Goal: Information Seeking & Learning: Find specific page/section

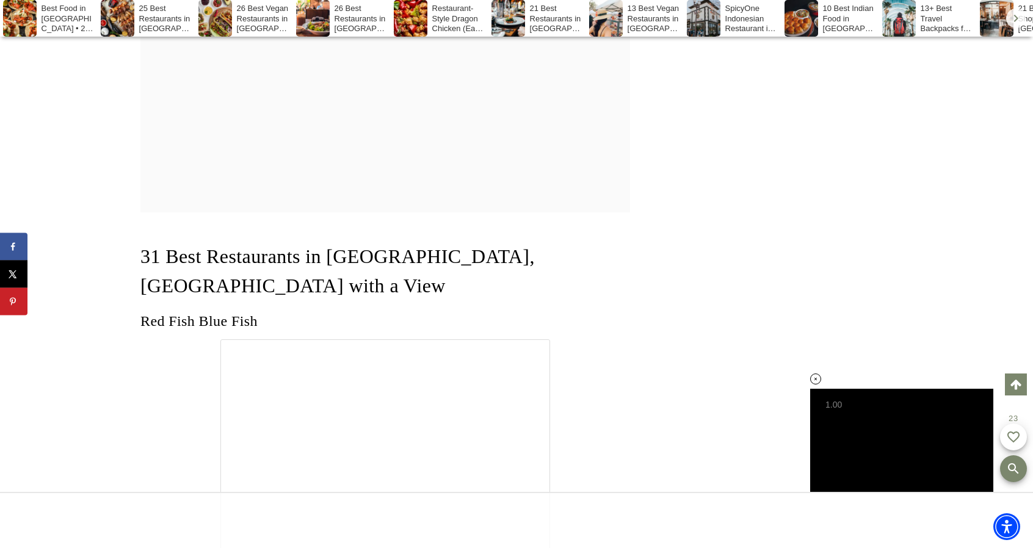
scroll to position [1980, 0]
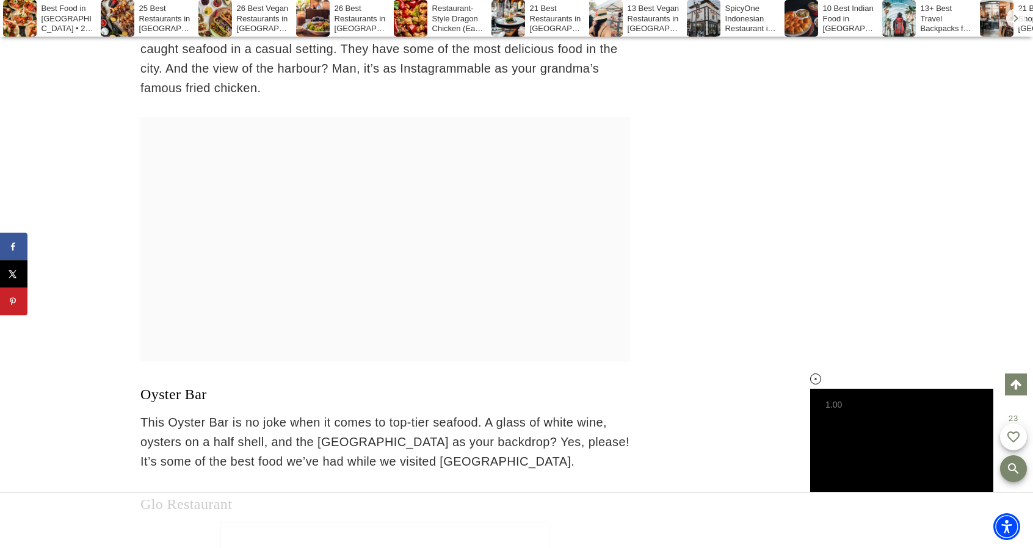
scroll to position [2834, 0]
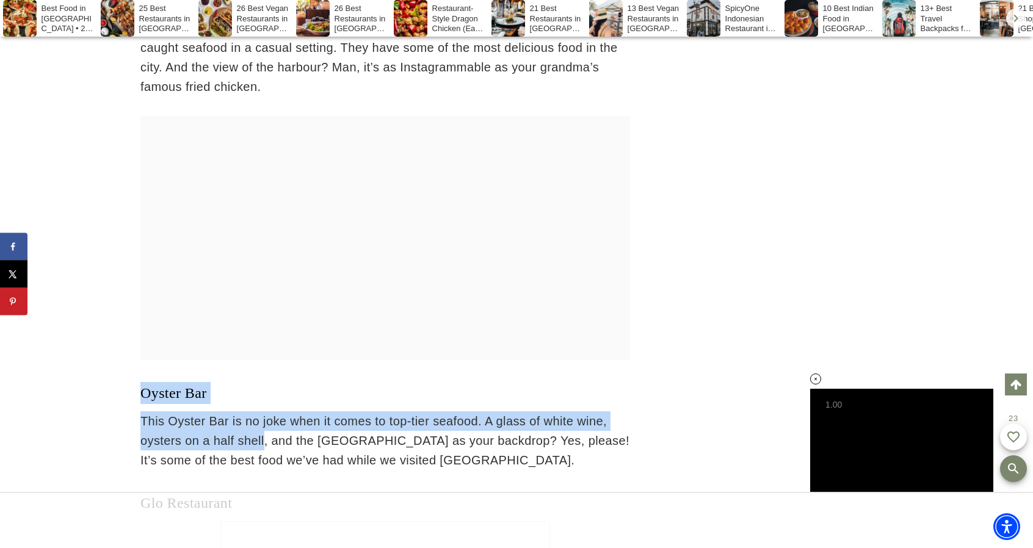
drag, startPoint x: 123, startPoint y: 264, endPoint x: 261, endPoint y: 305, distance: 143.8
click at [261, 411] on p "This Oyster Bar is no joke when it comes to top-tier seafood. A glass of white …" at bounding box center [384, 440] width 489 height 59
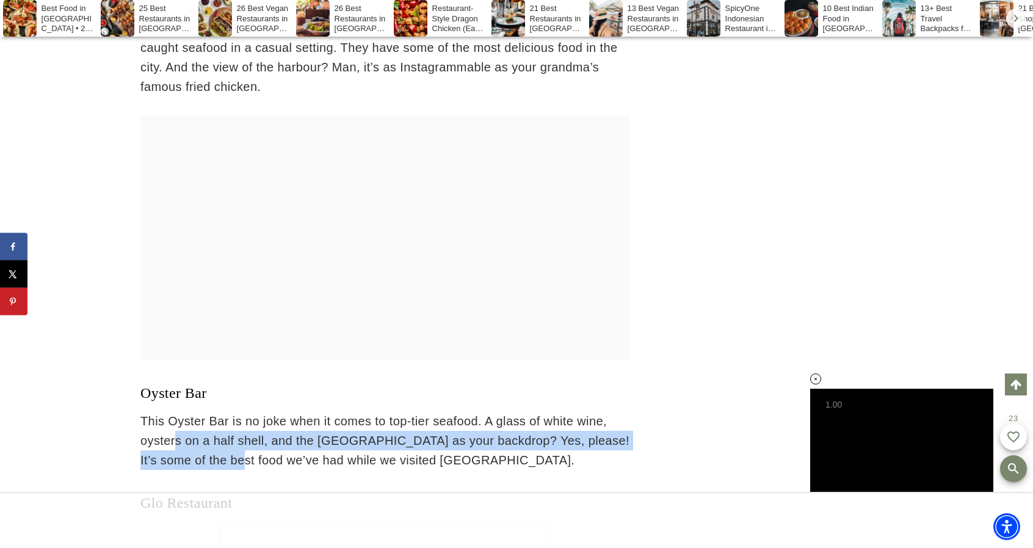
drag, startPoint x: 216, startPoint y: 318, endPoint x: 175, endPoint y: 297, distance: 46.7
click at [175, 411] on p "This Oyster Bar is no joke when it comes to top-tier seafood. A glass of white …" at bounding box center [384, 440] width 489 height 59
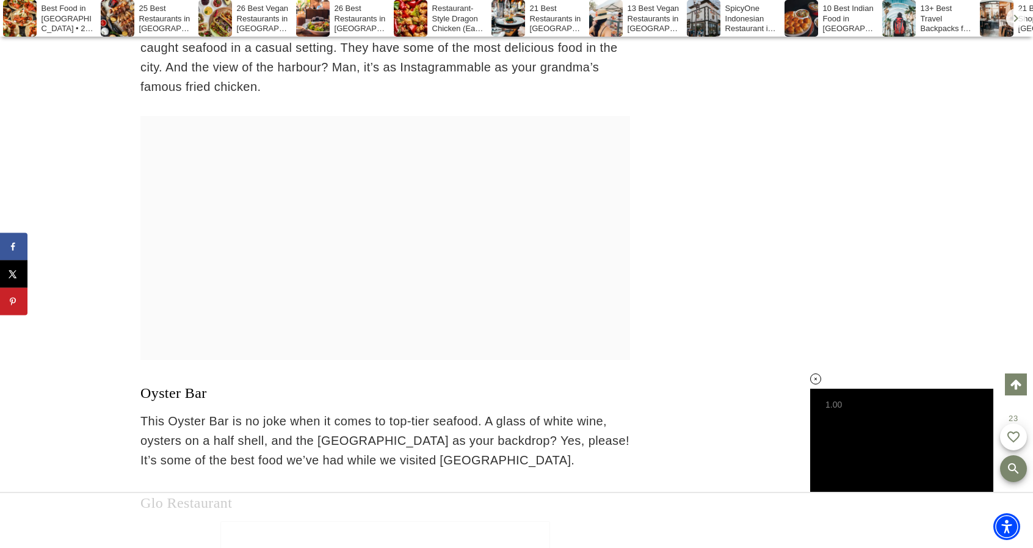
click at [144, 411] on p "This Oyster Bar is no joke when it comes to top-tier seafood. A glass of white …" at bounding box center [384, 440] width 489 height 59
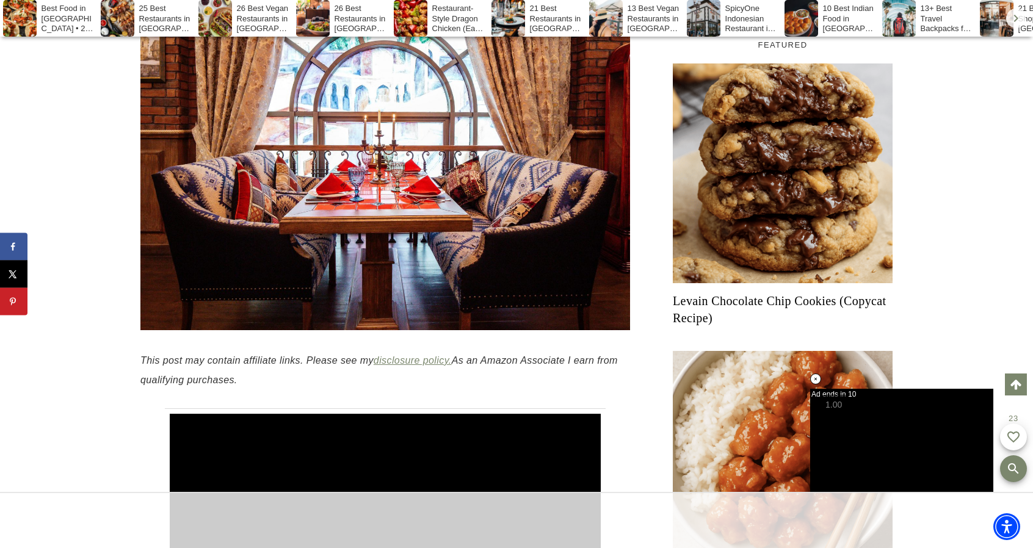
scroll to position [479, 0]
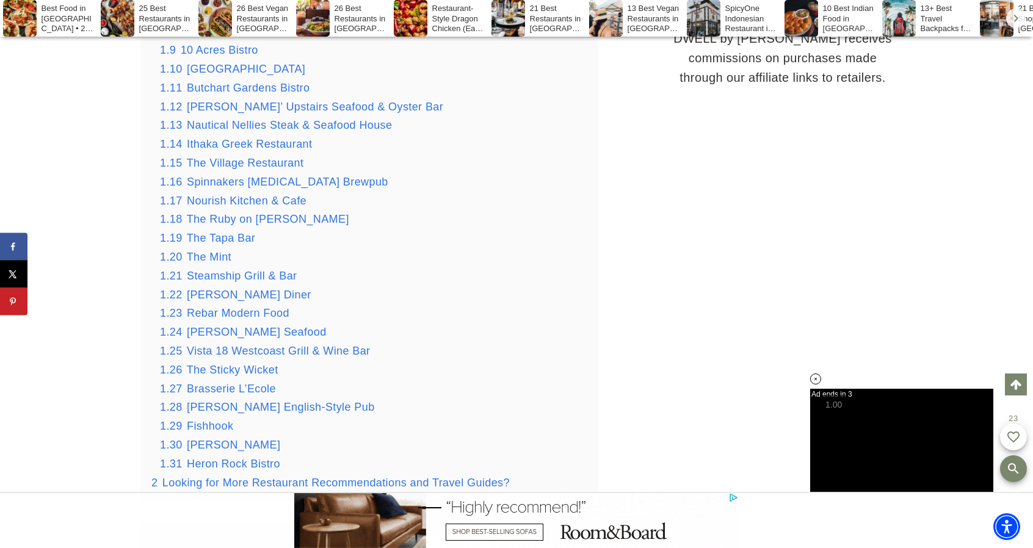
scroll to position [0, 0]
